Goal: Find specific page/section: Find specific page/section

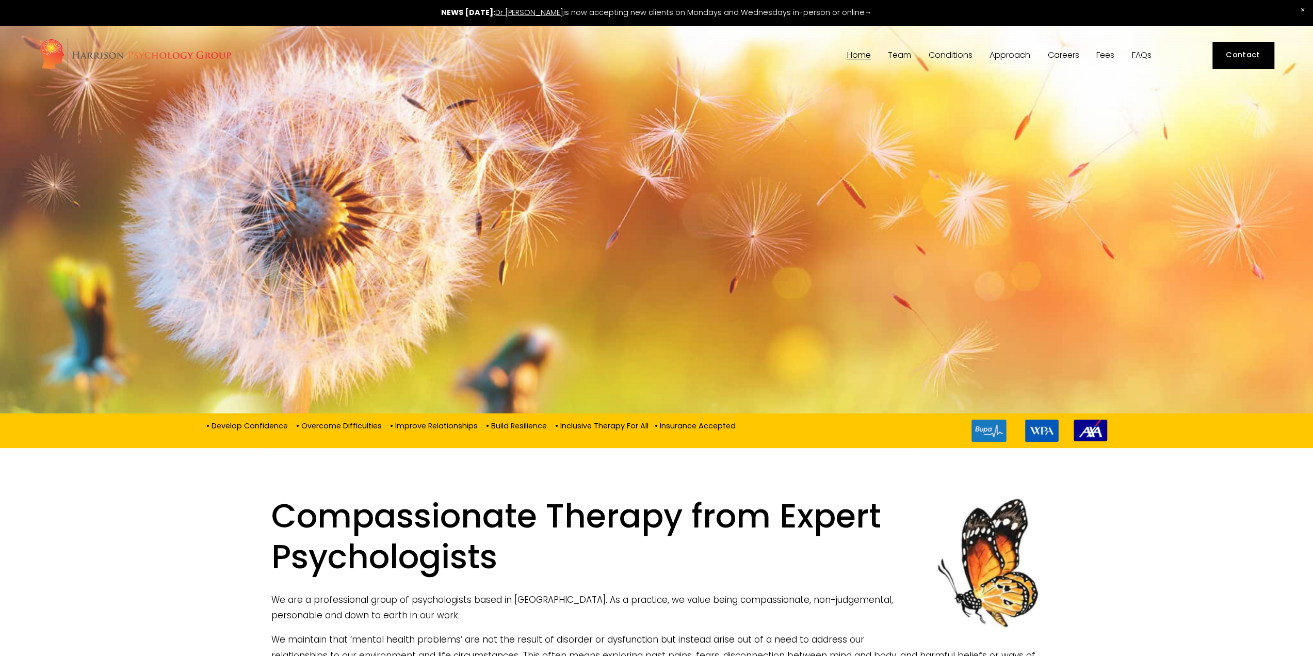
click at [890, 54] on span "Team" at bounding box center [899, 55] width 23 height 8
click at [0, 0] on span "[PERSON_NAME]" at bounding box center [0, 0] width 0 height 0
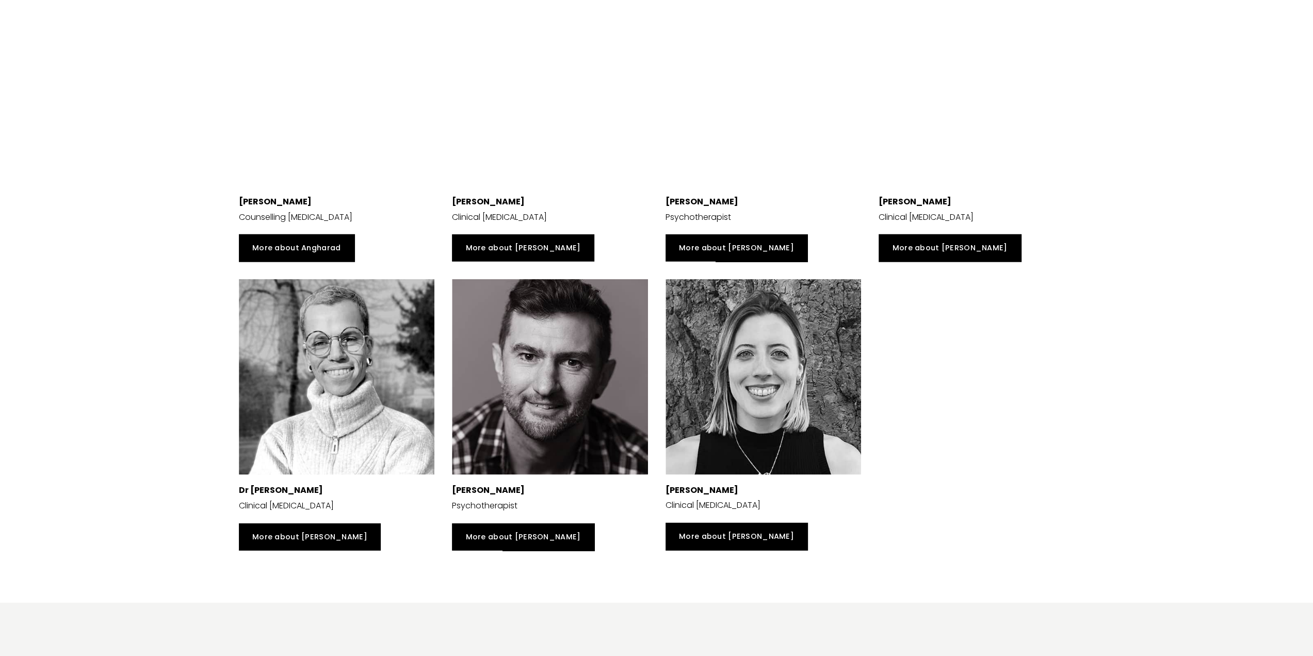
scroll to position [2321, 0]
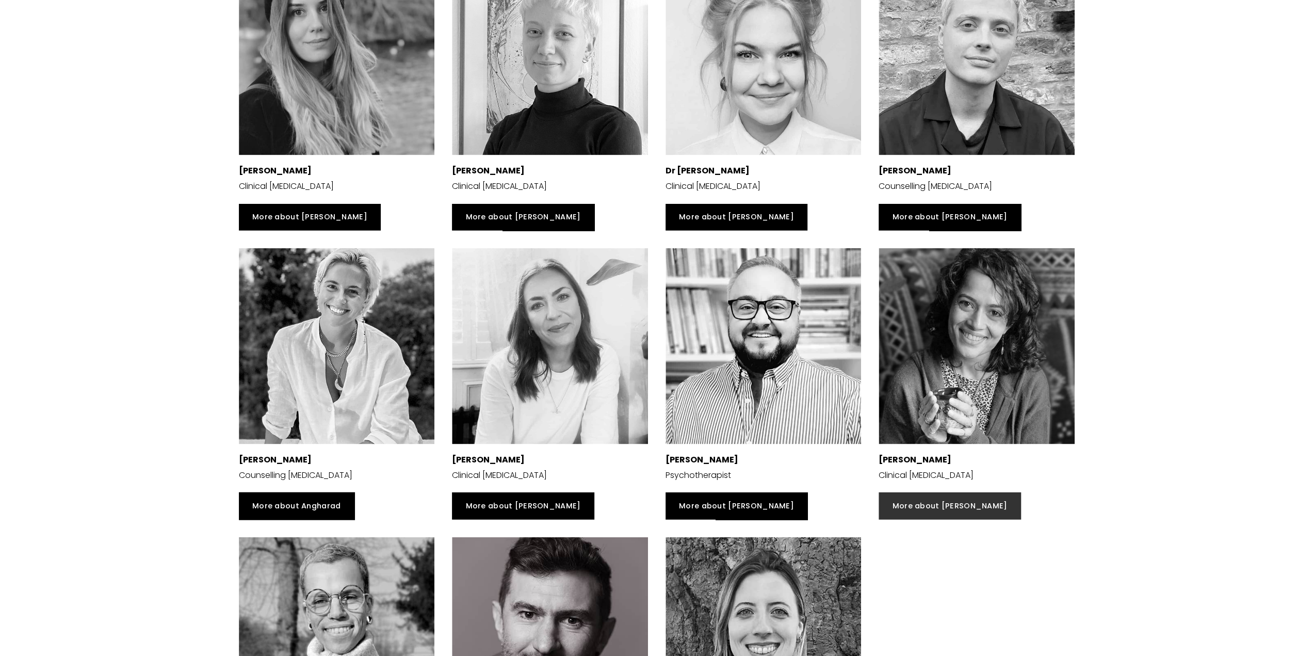
click at [934, 505] on link "More about Mehul" at bounding box center [950, 505] width 142 height 27
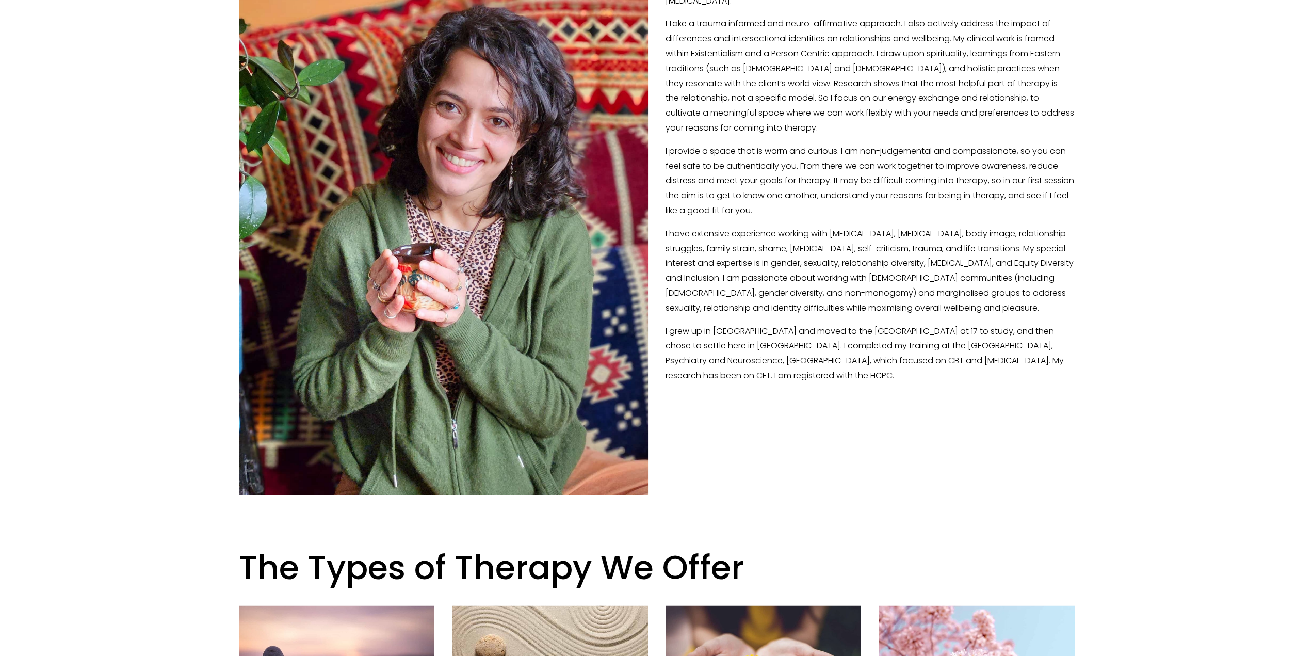
scroll to position [52, 0]
